Goal: Task Accomplishment & Management: Use online tool/utility

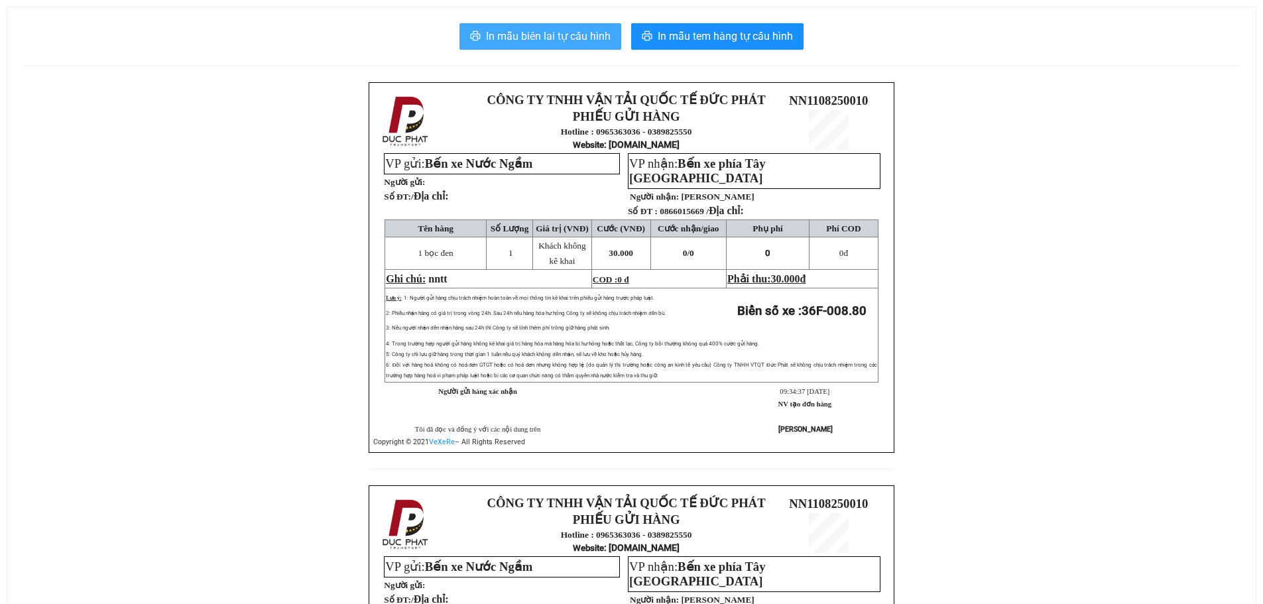
click at [568, 36] on span "In mẫu biên lai tự cấu hình" at bounding box center [548, 36] width 125 height 17
click at [555, 36] on span "In mẫu biên lai tự cấu hình" at bounding box center [548, 36] width 125 height 17
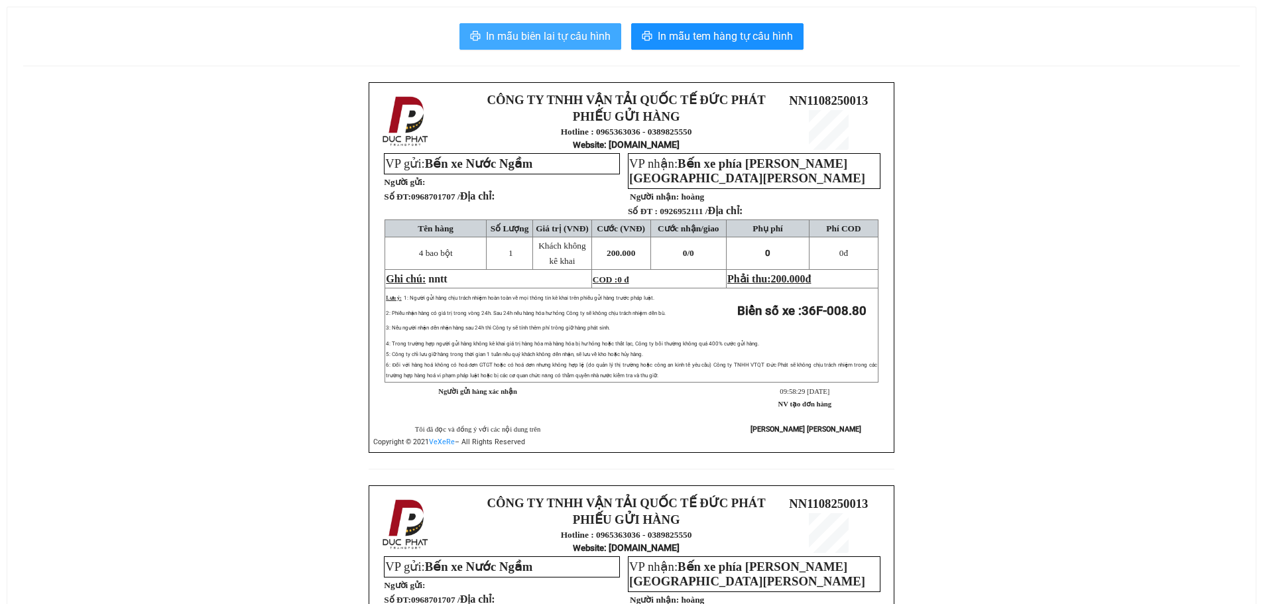
click at [556, 34] on span "In mẫu biên lai tự cấu hình" at bounding box center [548, 36] width 125 height 17
click at [569, 33] on span "In mẫu biên lai tự cấu hình" at bounding box center [548, 36] width 125 height 17
